Goal: Task Accomplishment & Management: Manage account settings

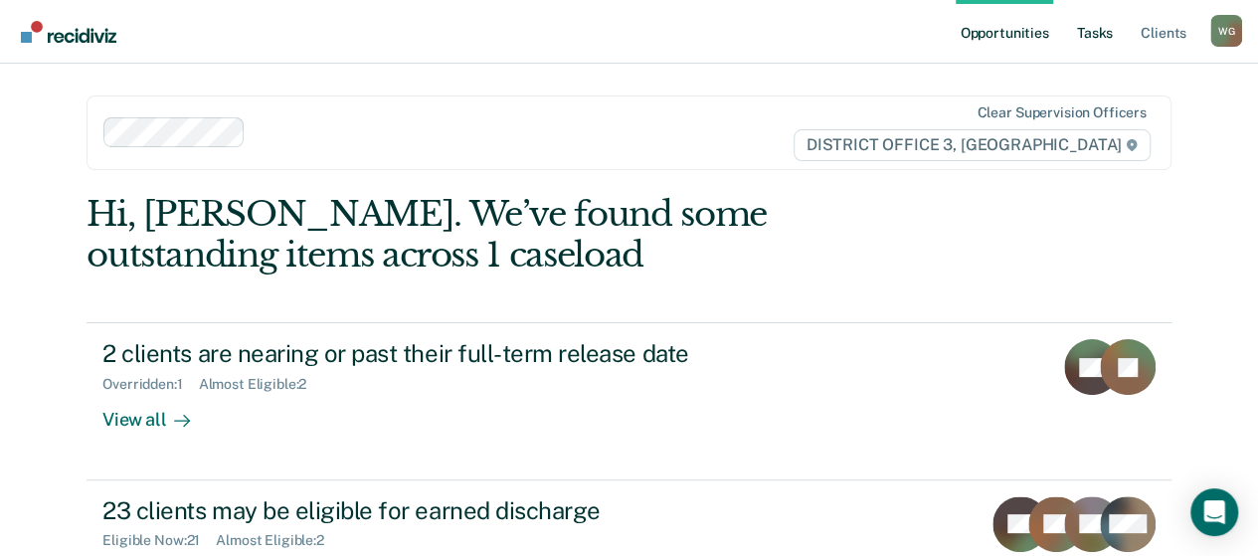
click at [1102, 29] on link "Tasks" at bounding box center [1095, 32] width 44 height 64
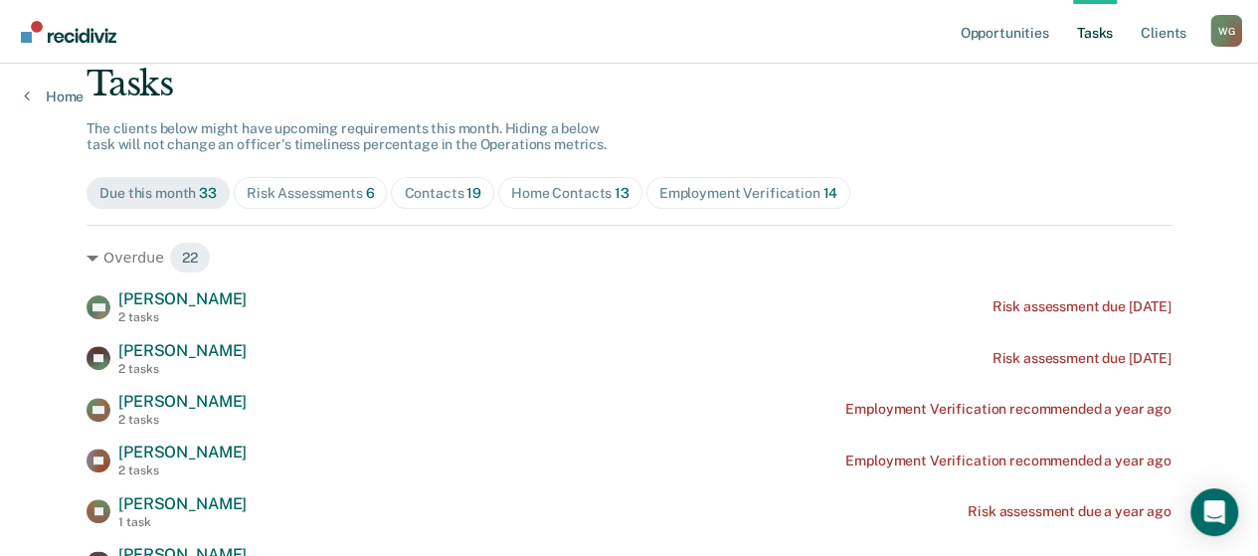
scroll to position [171, 0]
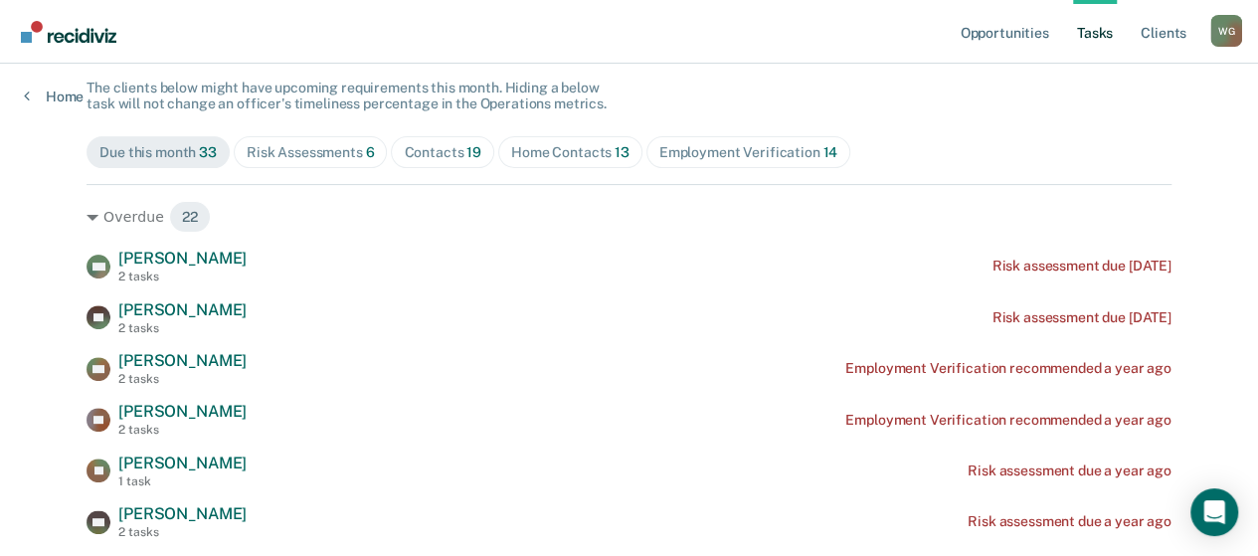
click at [542, 158] on div "Home Contacts 13" at bounding box center [570, 152] width 118 height 17
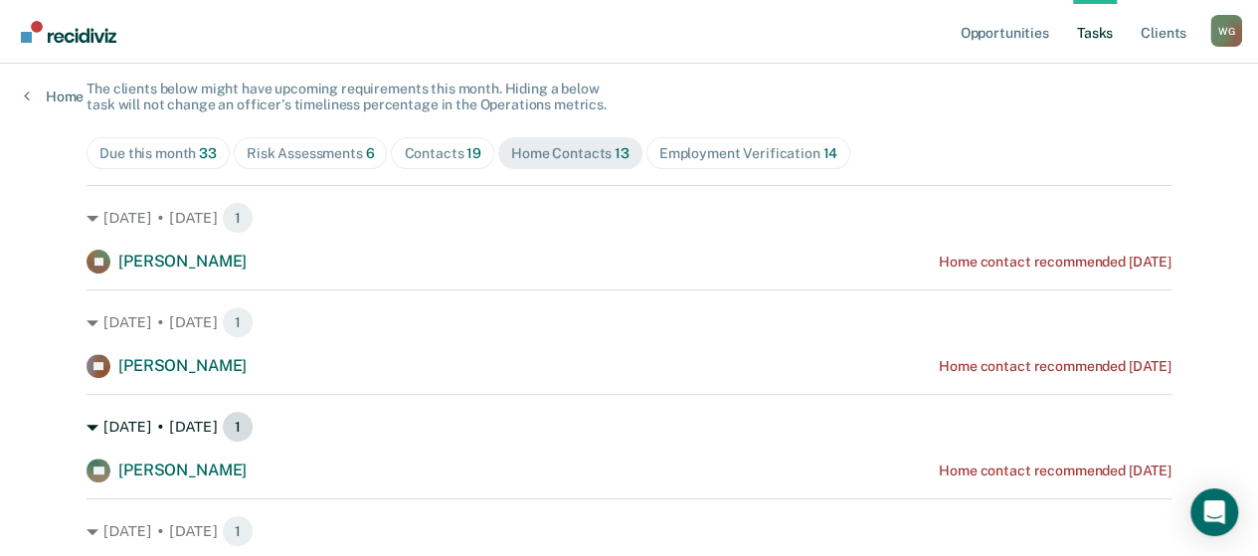
scroll to position [158, 0]
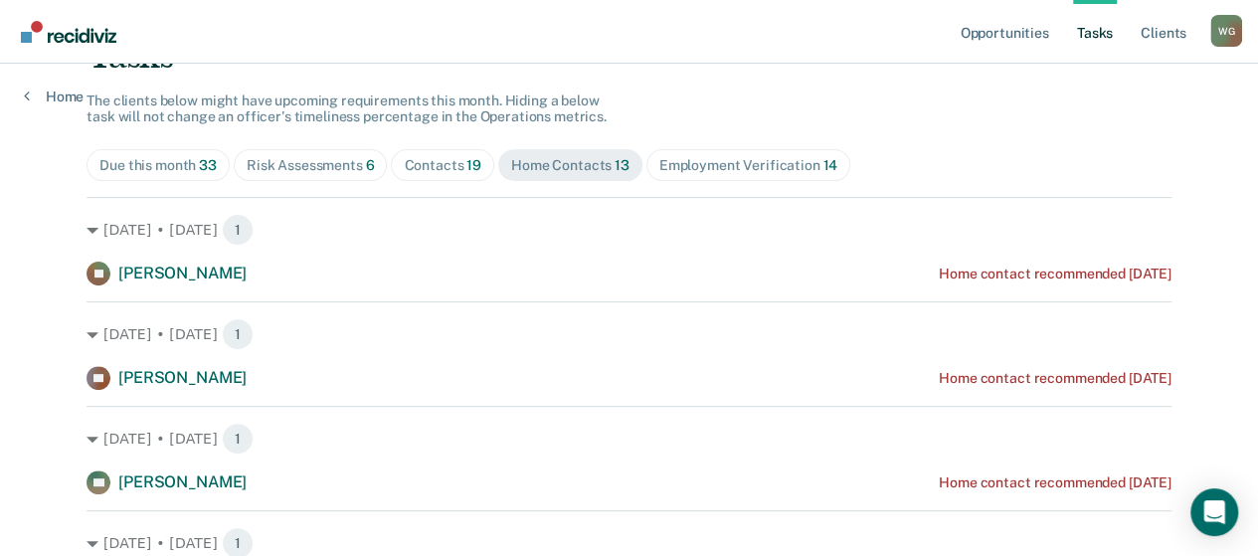
click at [695, 170] on div "Employment Verification 14" at bounding box center [748, 165] width 178 height 17
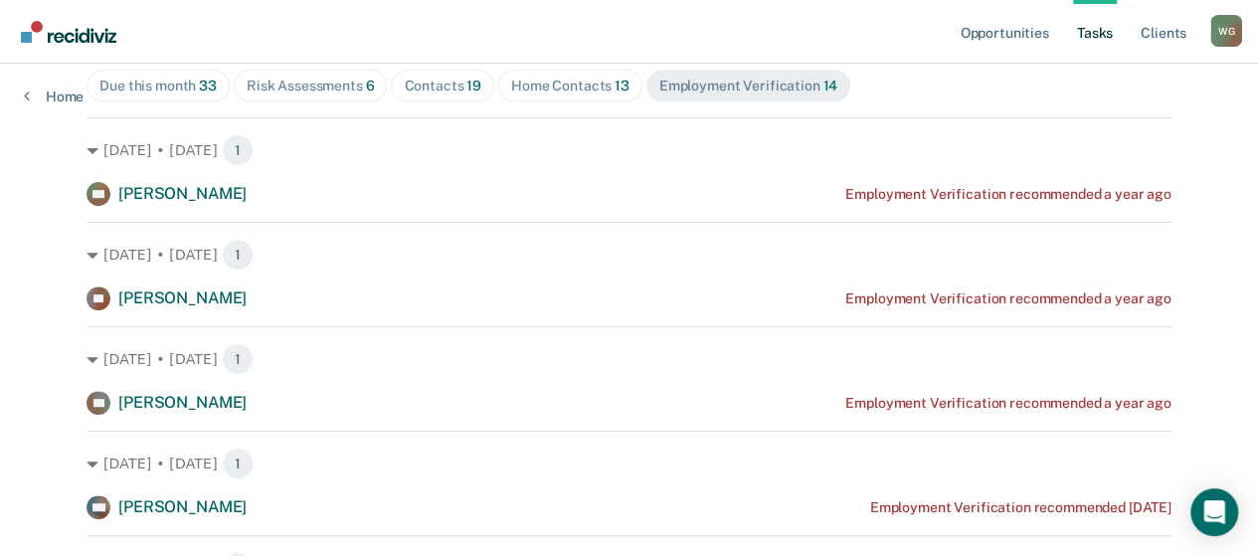
scroll to position [0, 0]
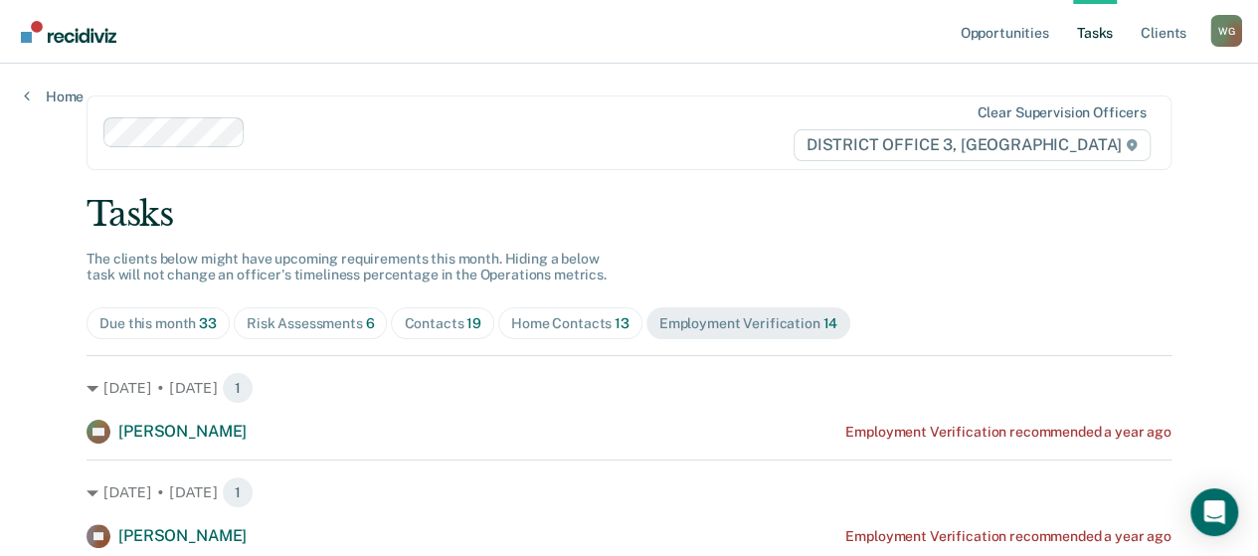
click at [466, 318] on span "19" at bounding box center [473, 323] width 15 height 16
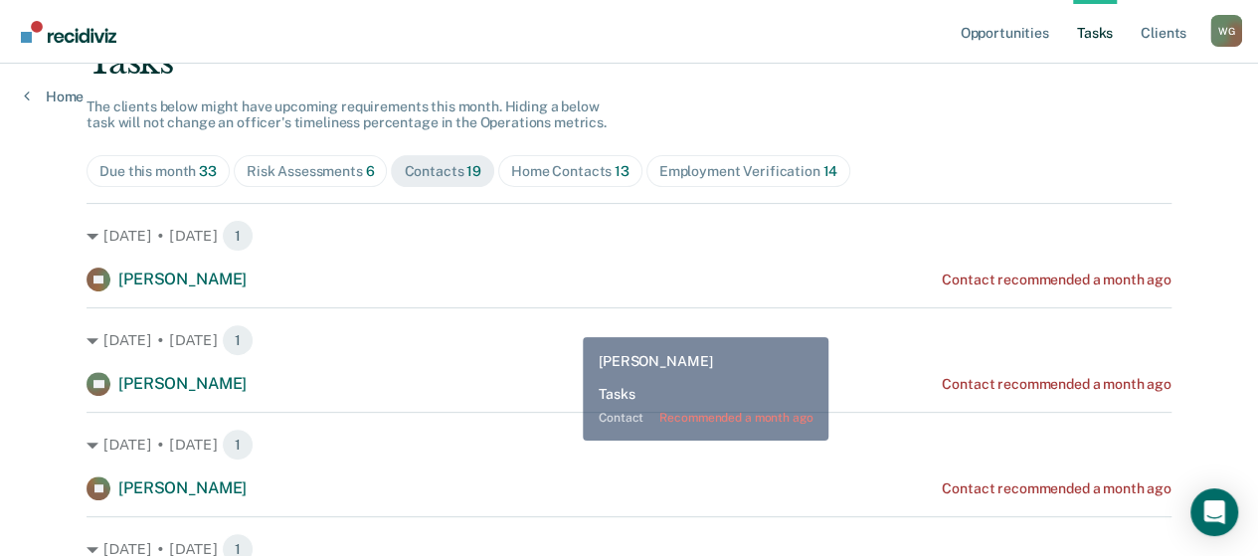
scroll to position [153, 0]
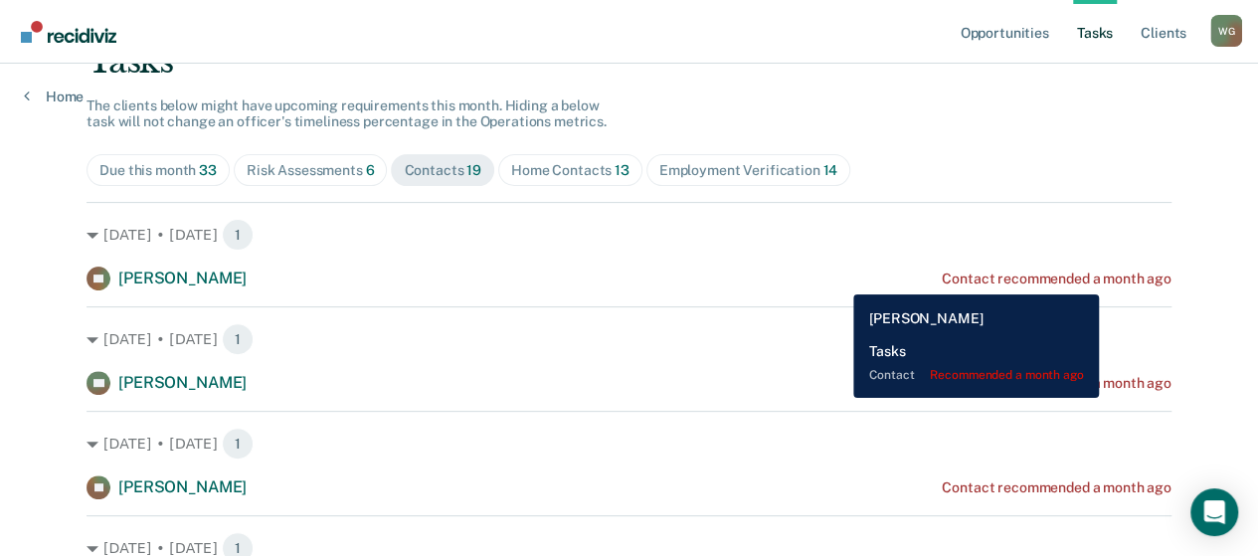
click at [1102, 278] on div "Contact recommended a month ago" at bounding box center [1057, 279] width 230 height 17
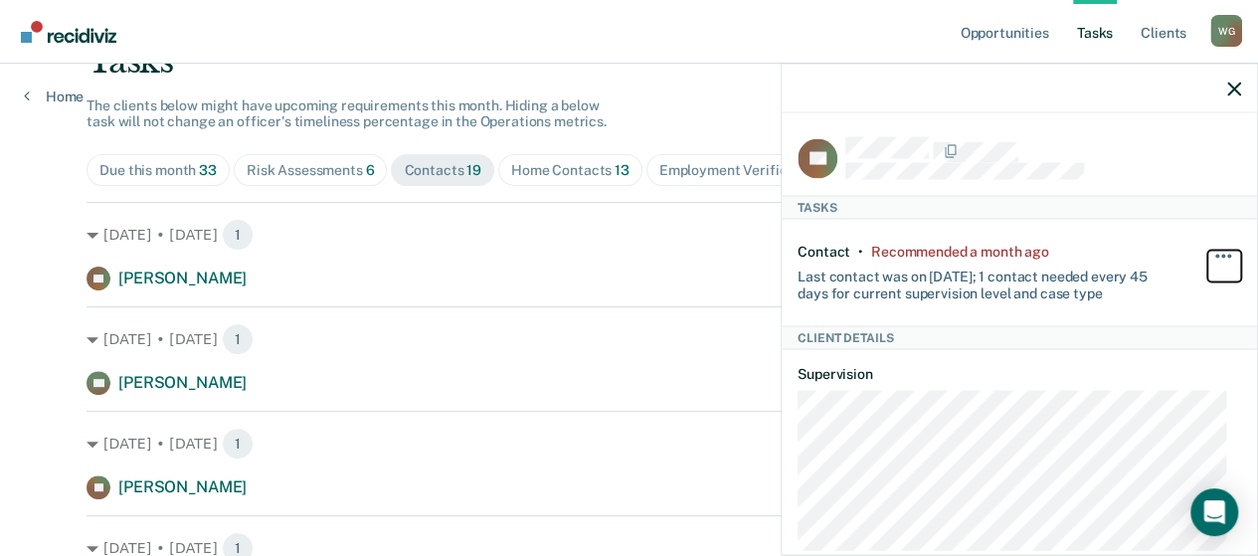
click at [1207, 252] on button "button" at bounding box center [1224, 267] width 34 height 32
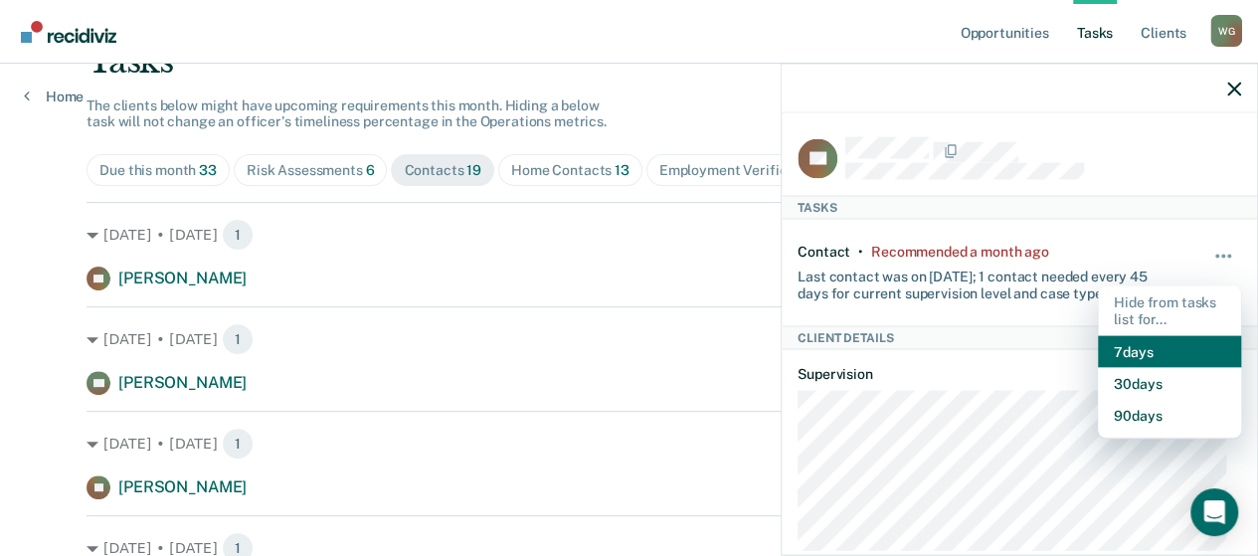
click at [1131, 348] on button "7 days" at bounding box center [1169, 351] width 143 height 32
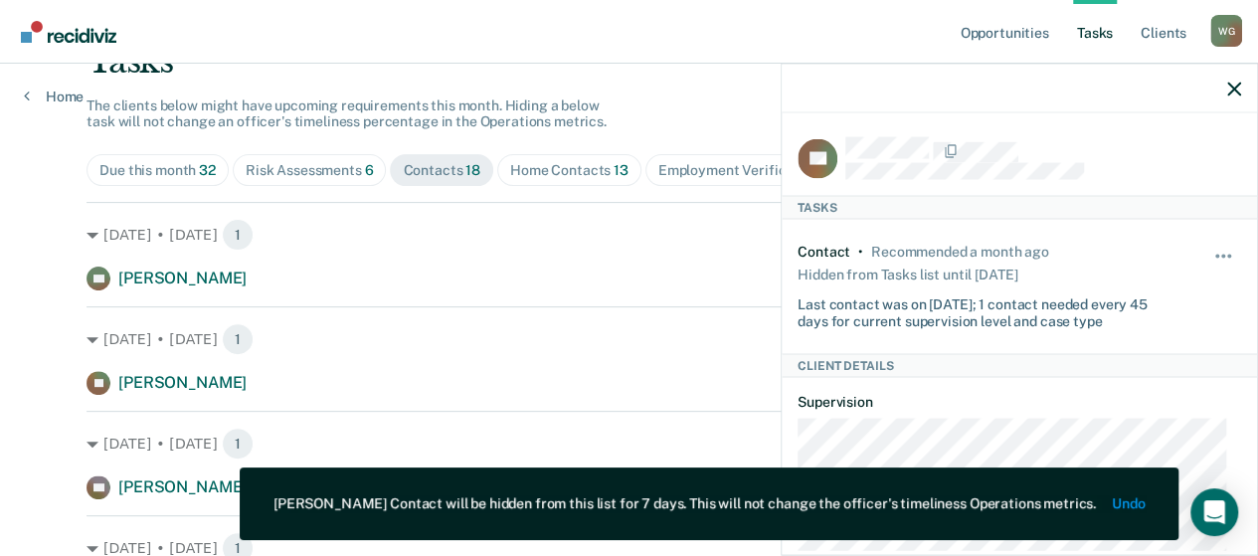
click at [1227, 96] on div at bounding box center [1019, 89] width 475 height 50
click at [1235, 87] on icon "button" at bounding box center [1234, 89] width 14 height 14
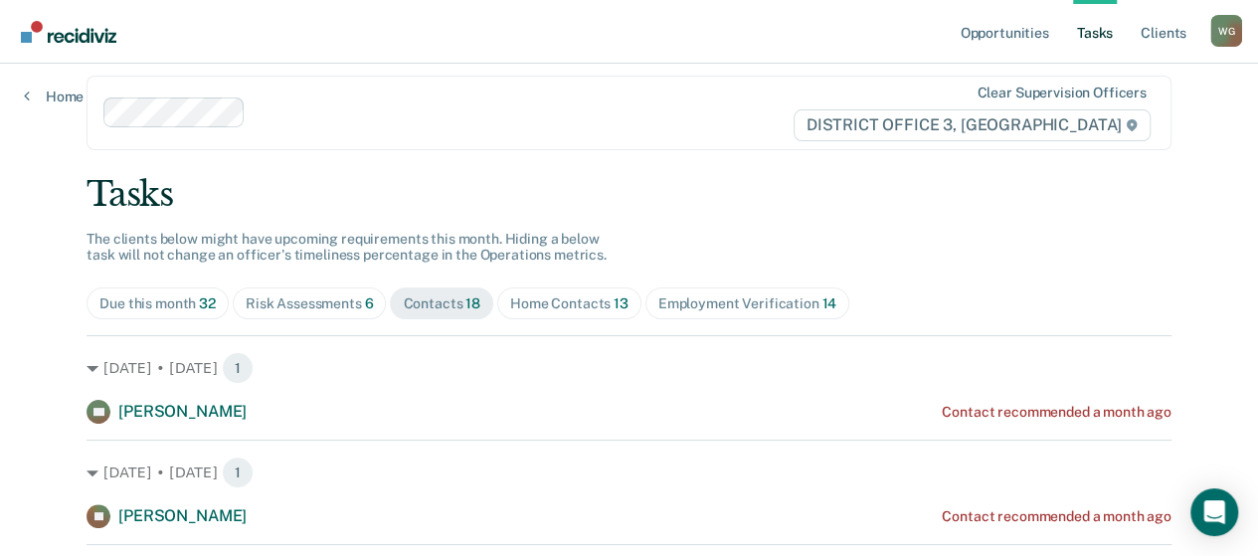
scroll to position [0, 0]
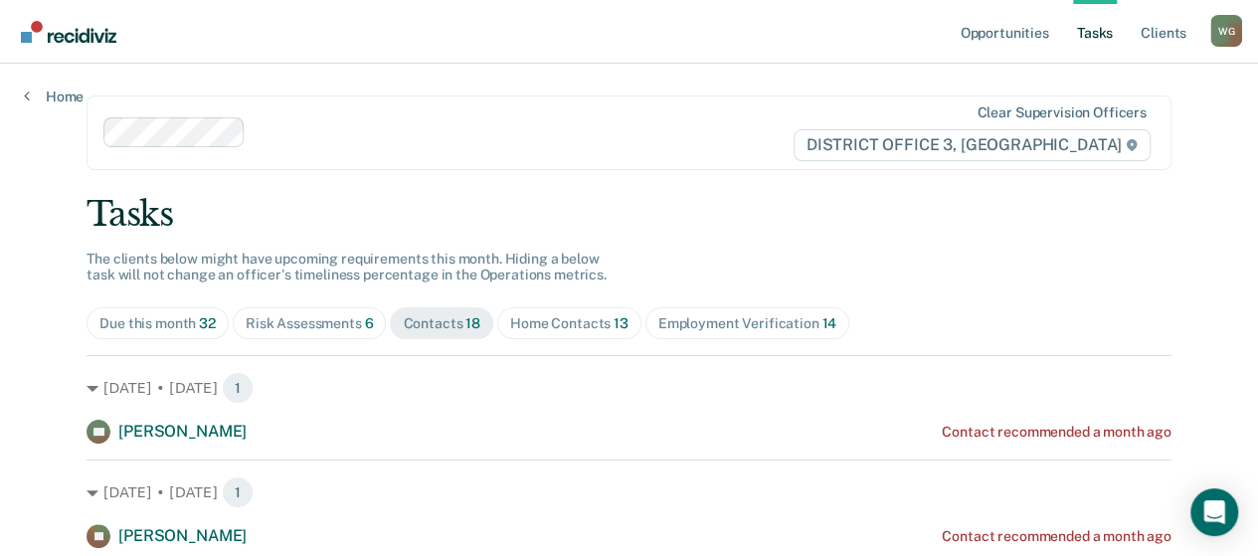
click at [365, 325] on span "6" at bounding box center [369, 323] width 9 height 16
